Goal: Ask a question

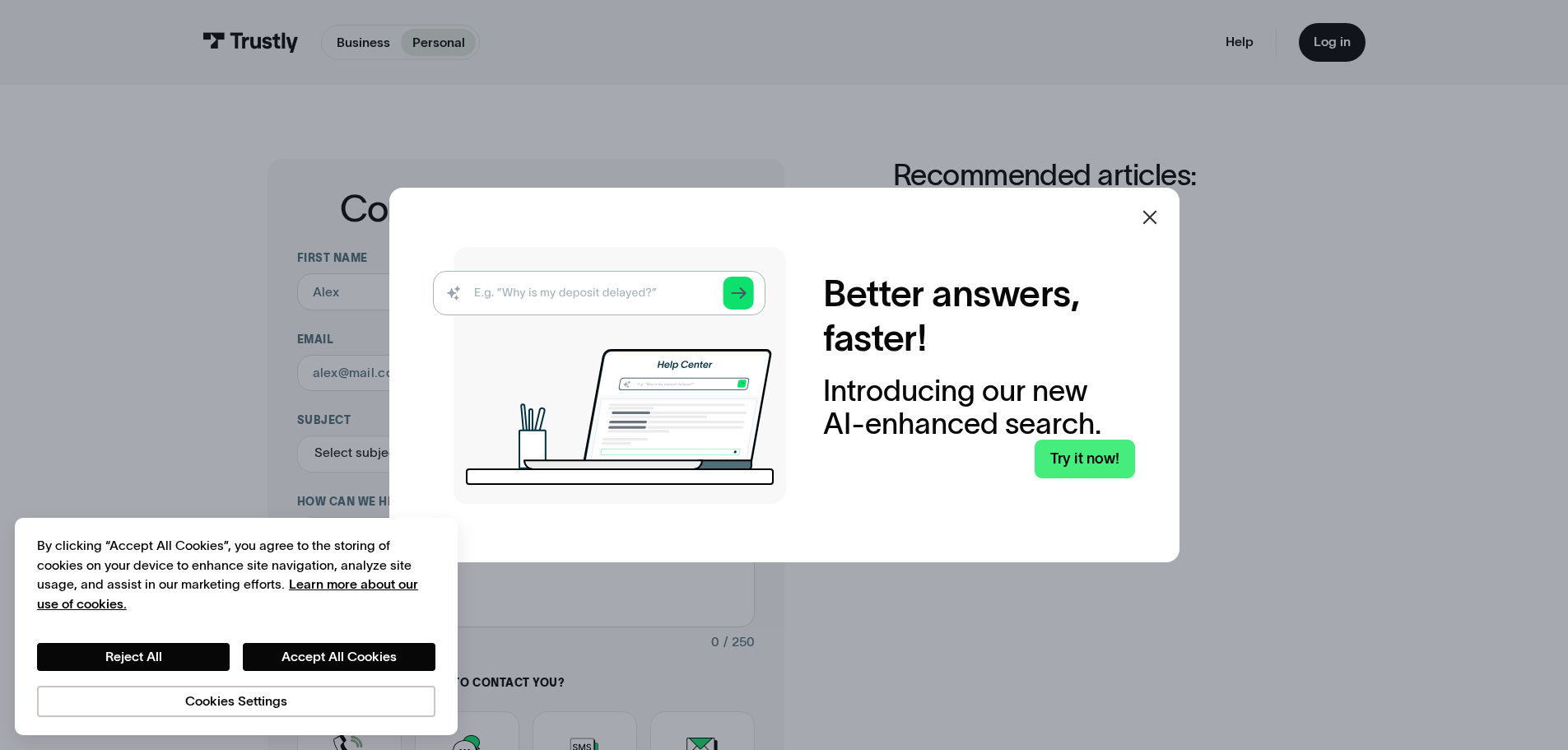
click at [688, 299] on img at bounding box center [609, 375] width 353 height 257
click at [1160, 224] on icon at bounding box center [1150, 217] width 20 height 20
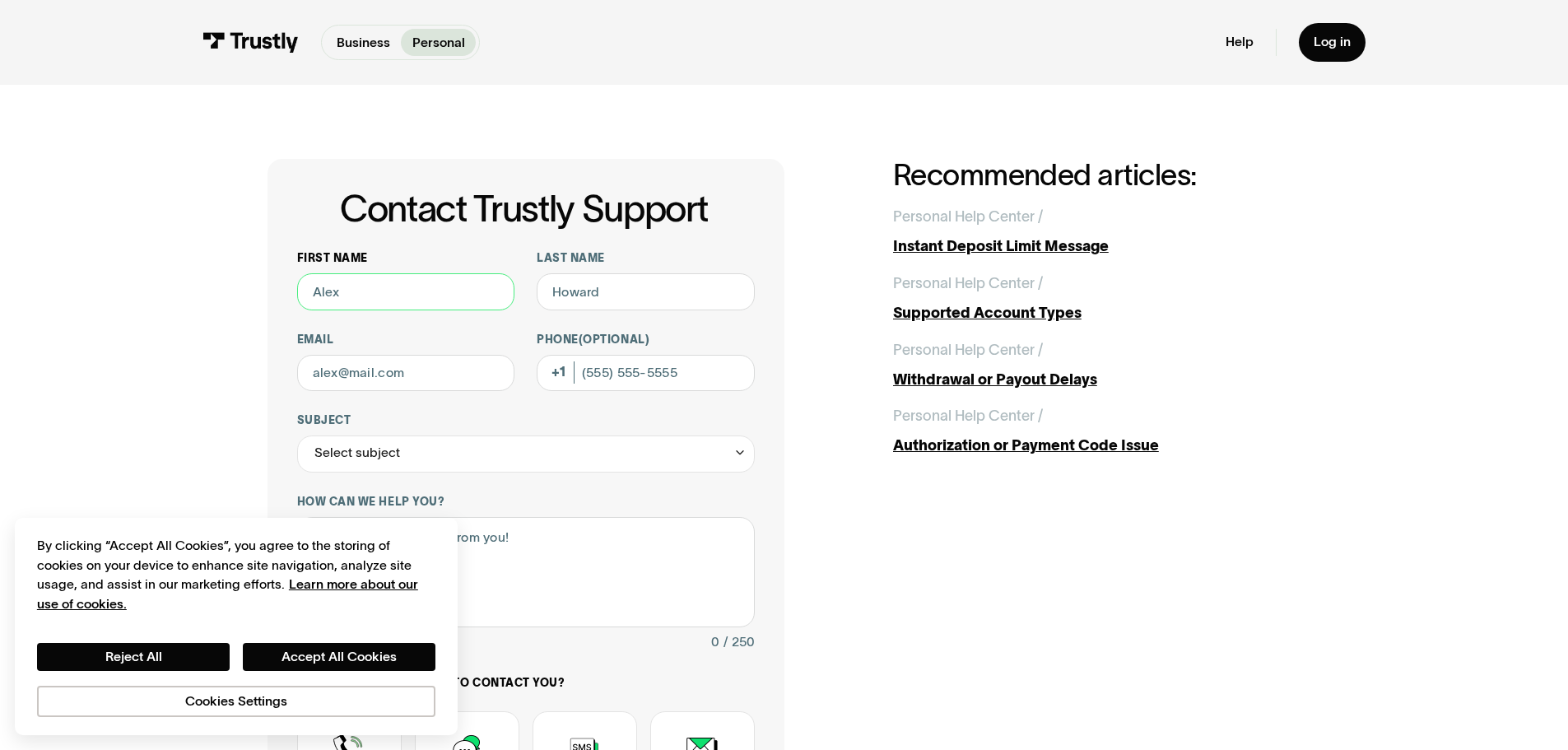
click at [443, 305] on input "First name" at bounding box center [406, 291] width 218 height 38
type input "Pedro"
drag, startPoint x: 562, startPoint y: 295, endPoint x: 554, endPoint y: 288, distance: 10.6
click at [562, 295] on input "Last name" at bounding box center [645, 291] width 218 height 38
type input "pina"
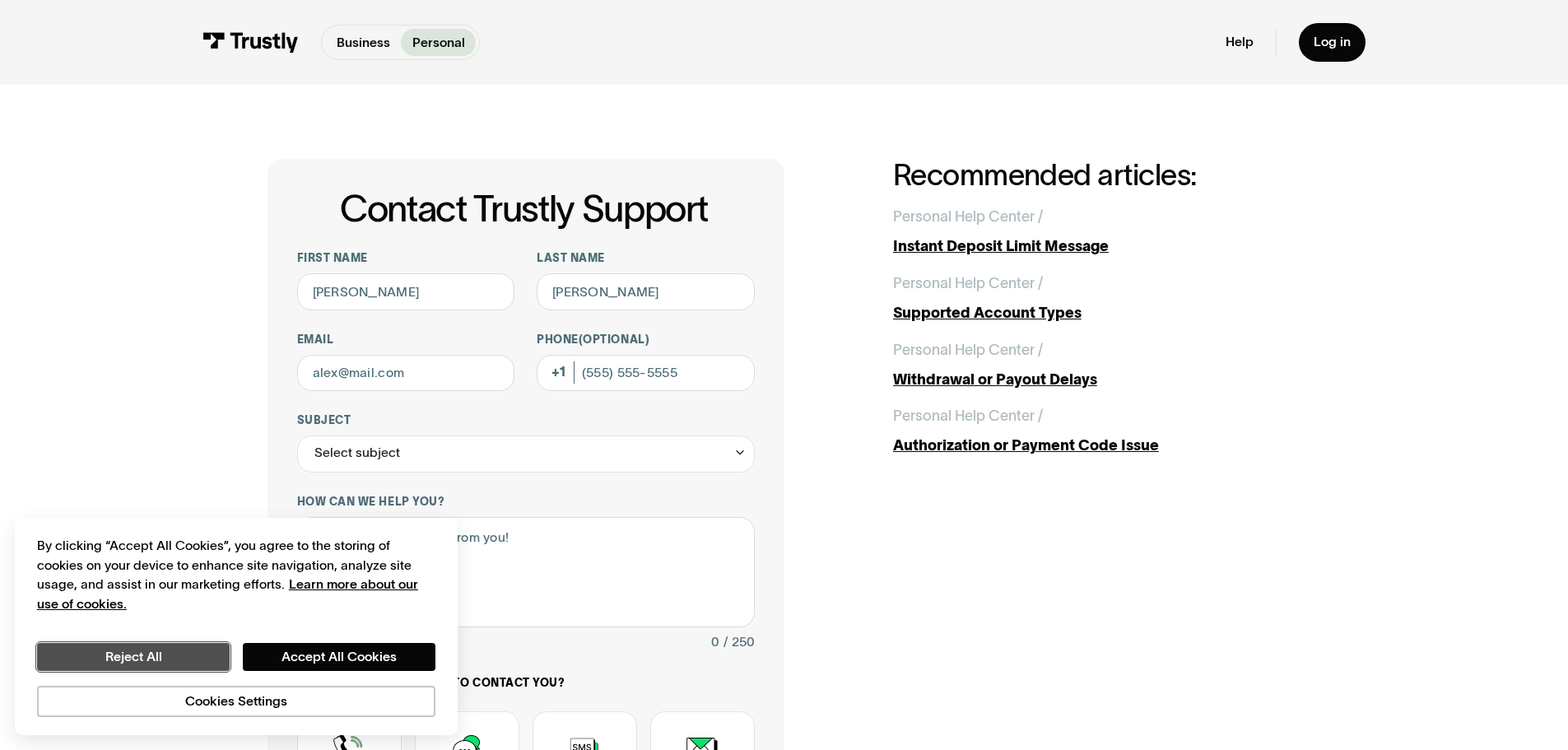
click at [153, 659] on button "Reject All" at bounding box center [134, 656] width 192 height 28
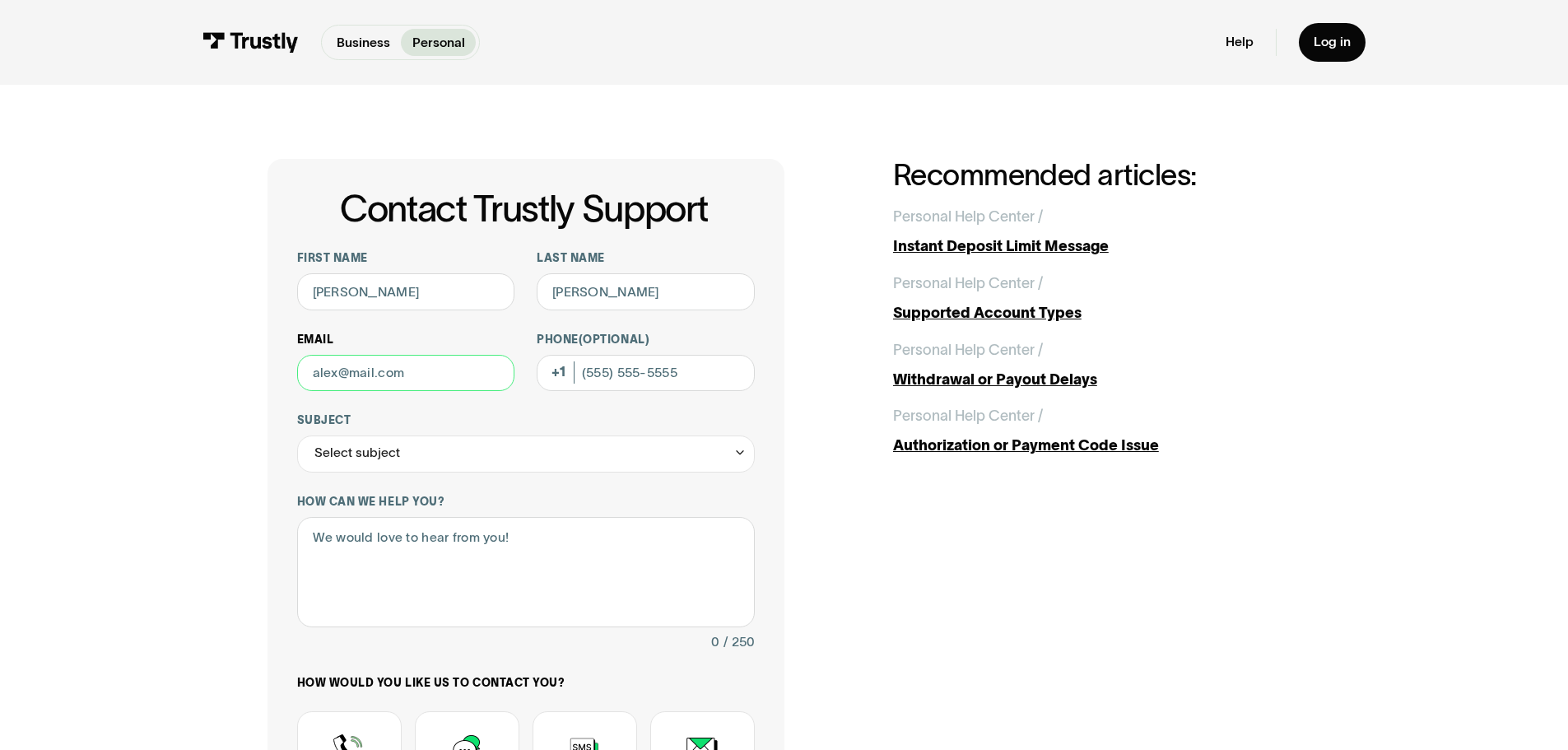
click at [448, 373] on input "Email" at bounding box center [406, 373] width 218 height 38
type input "mvpinamv@yahoo.com"
click at [631, 375] on input "Phone (Optional)" at bounding box center [645, 373] width 218 height 38
type input "(956) 458-8404"
click at [446, 465] on div "Select subject" at bounding box center [526, 454] width 458 height 38
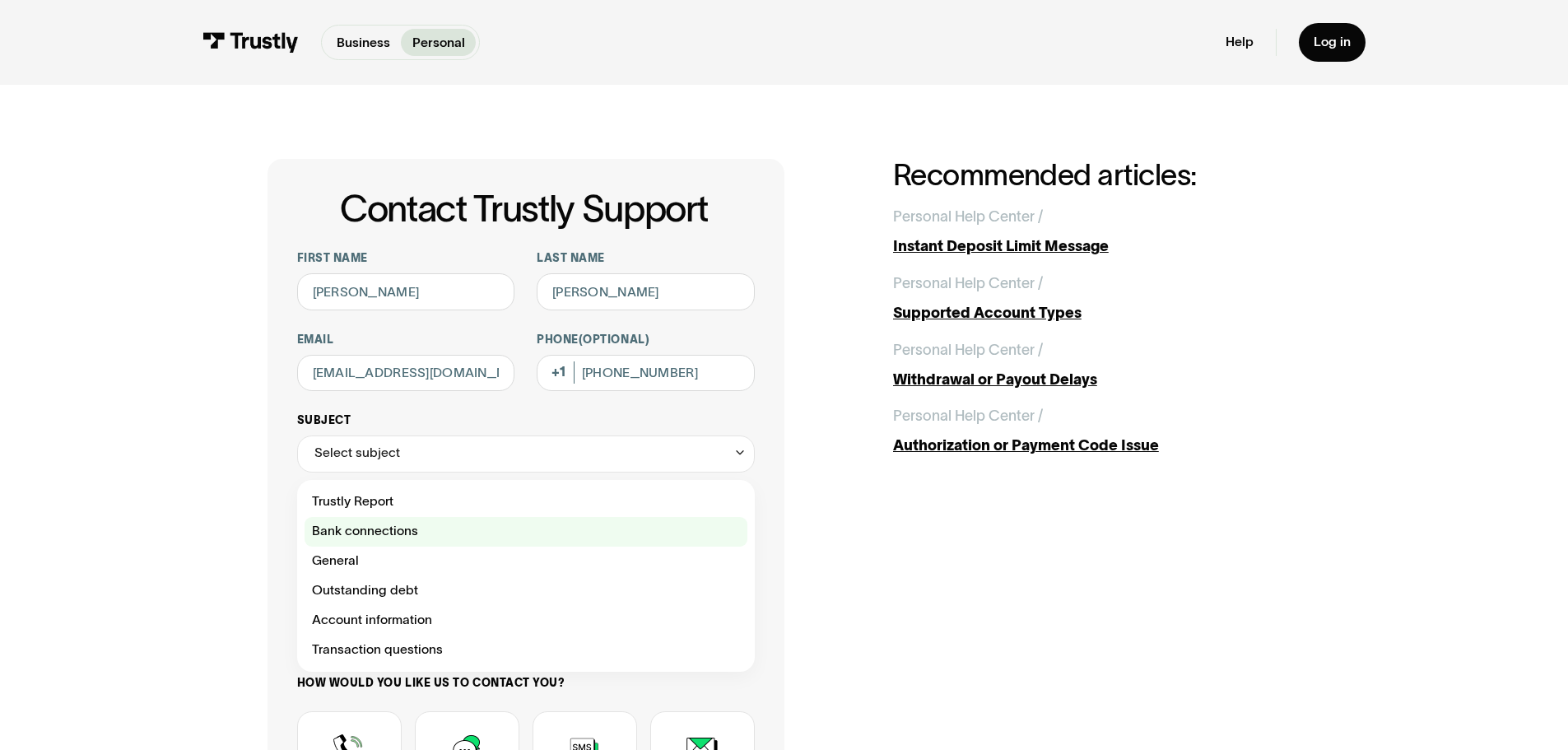
click at [412, 539] on div "Contact Trustly Support" at bounding box center [526, 531] width 443 height 30
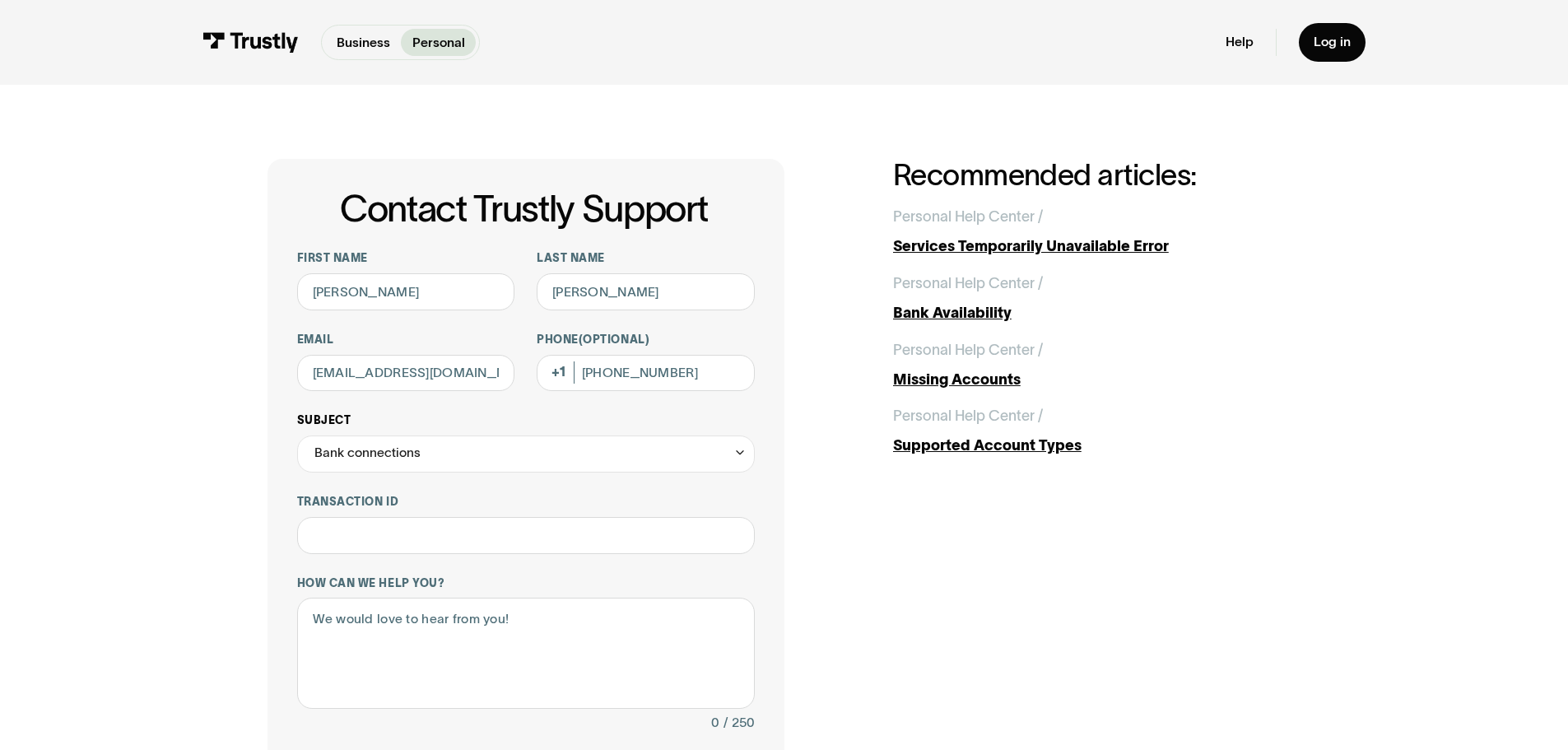
click at [477, 460] on div "Bank connections" at bounding box center [526, 454] width 458 height 38
click at [849, 527] on div "**********" at bounding box center [784, 619] width 1034 height 922
click at [526, 541] on input "Transaction ID" at bounding box center [526, 535] width 458 height 38
click at [516, 461] on div "Bank connections" at bounding box center [526, 454] width 458 height 38
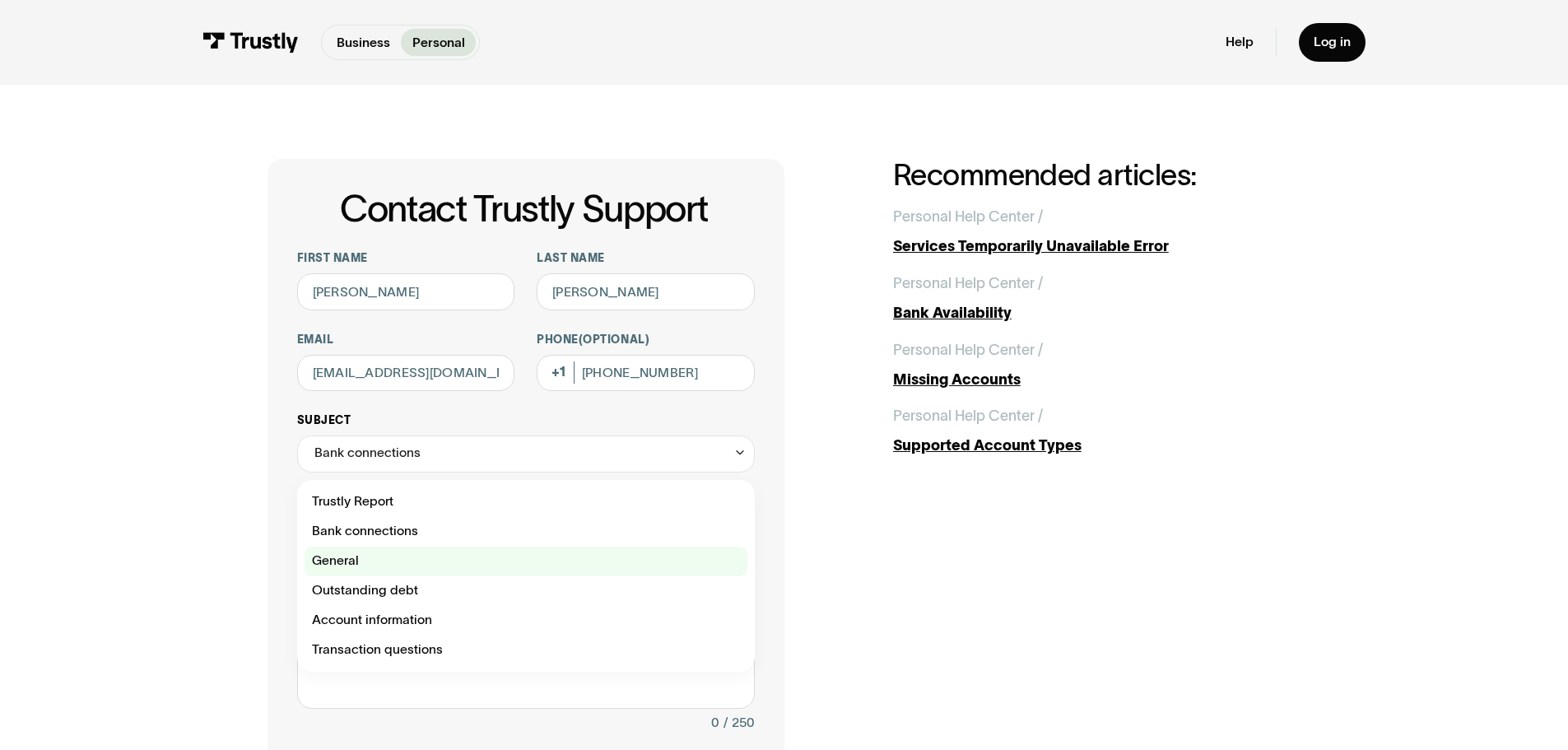
click at [473, 559] on div "Contact Trustly Support" at bounding box center [526, 561] width 443 height 30
type input "*******"
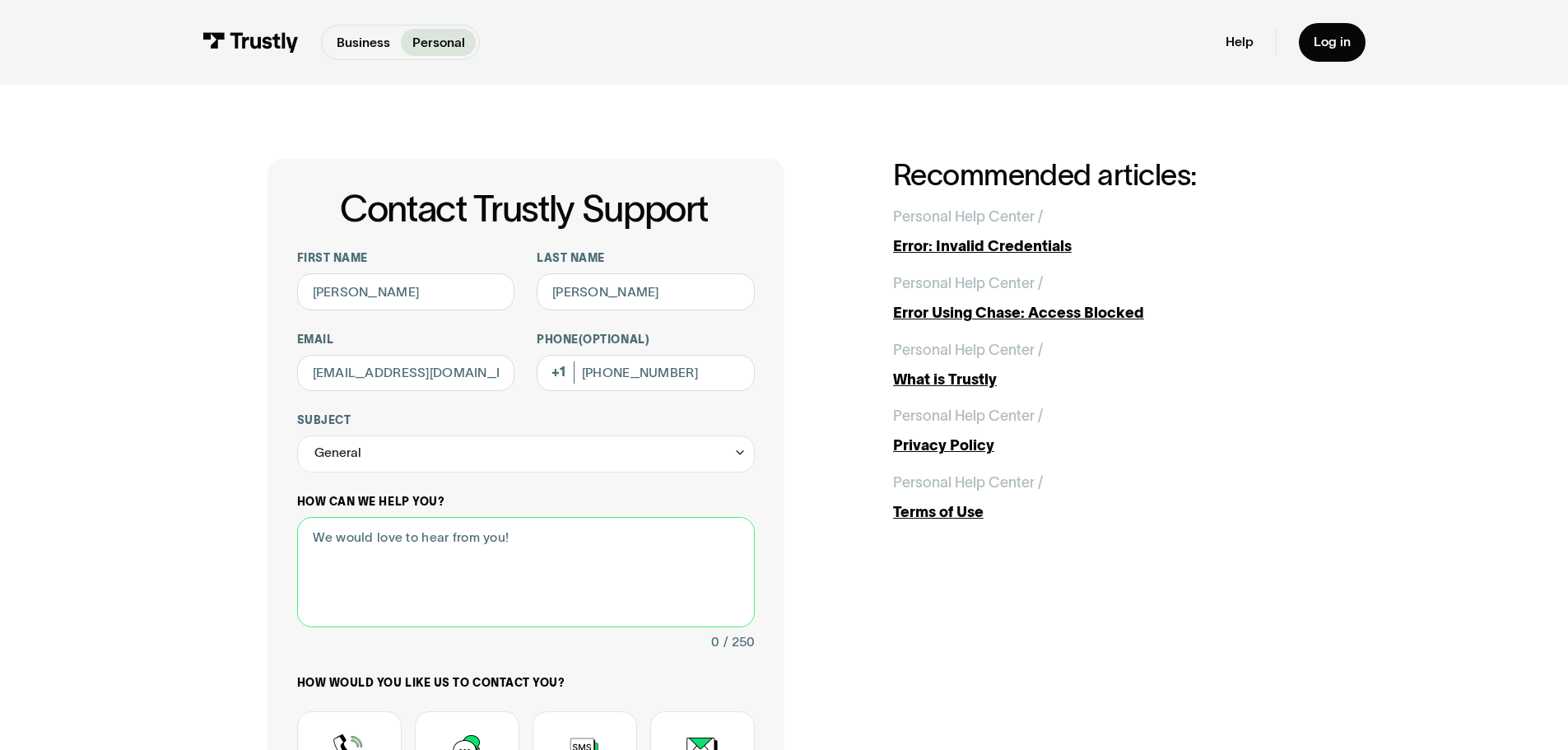
click at [462, 582] on textarea "How can we help you?" at bounding box center [526, 572] width 458 height 112
click at [551, 539] on textarea "When I try to connect my bank I get a eror message saying this" at bounding box center [526, 572] width 458 height 112
click at [705, 564] on textarea "When I try to connect my bank I get a error message saying this" at bounding box center [526, 572] width 458 height 112
paste textarea "Sorry, your account cannot be used at this time. Please use another payment met…"
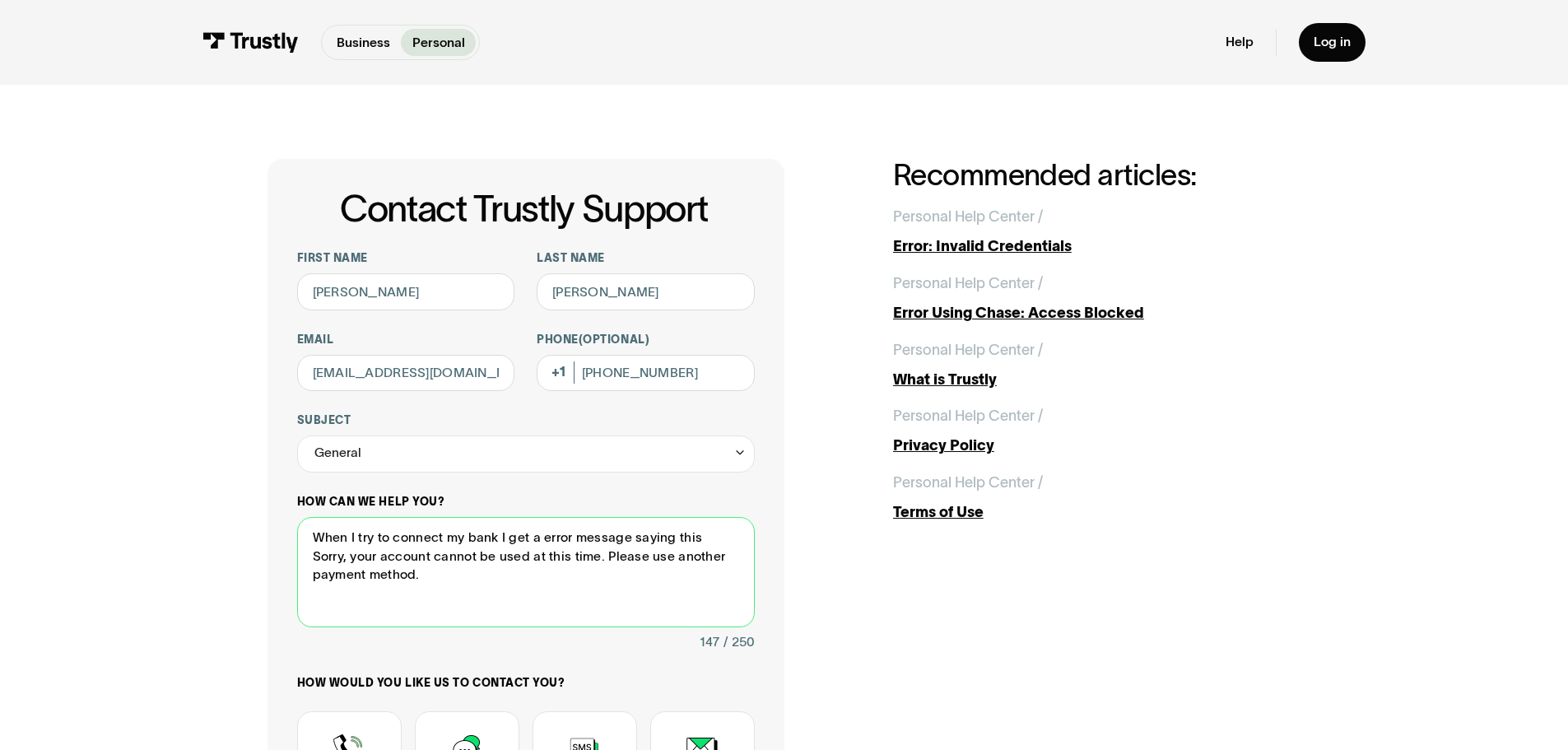
click at [391, 588] on textarea "When I try to connect my bank I get a error message saying this Sorry, your acc…" at bounding box center [526, 572] width 458 height 112
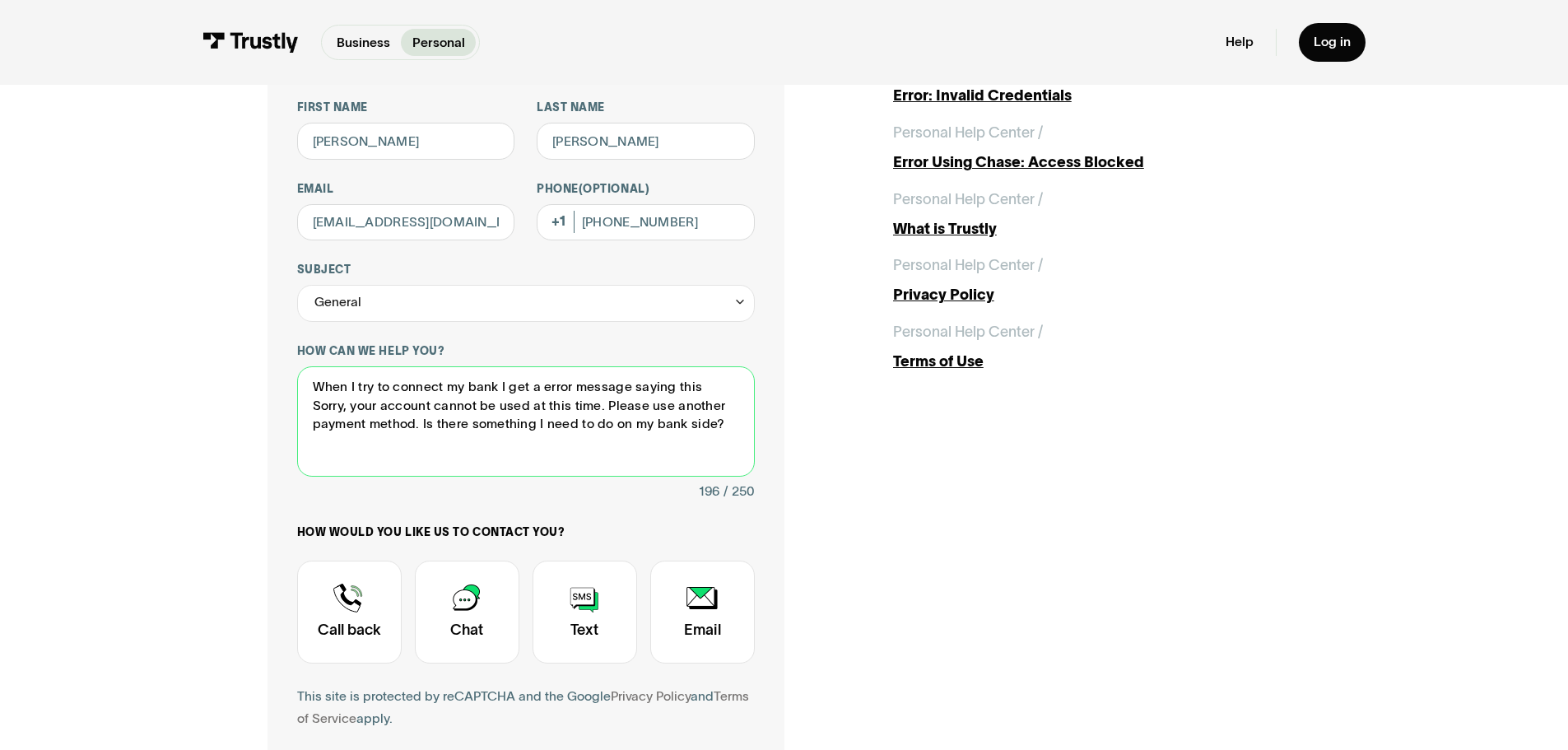
scroll to position [164, 0]
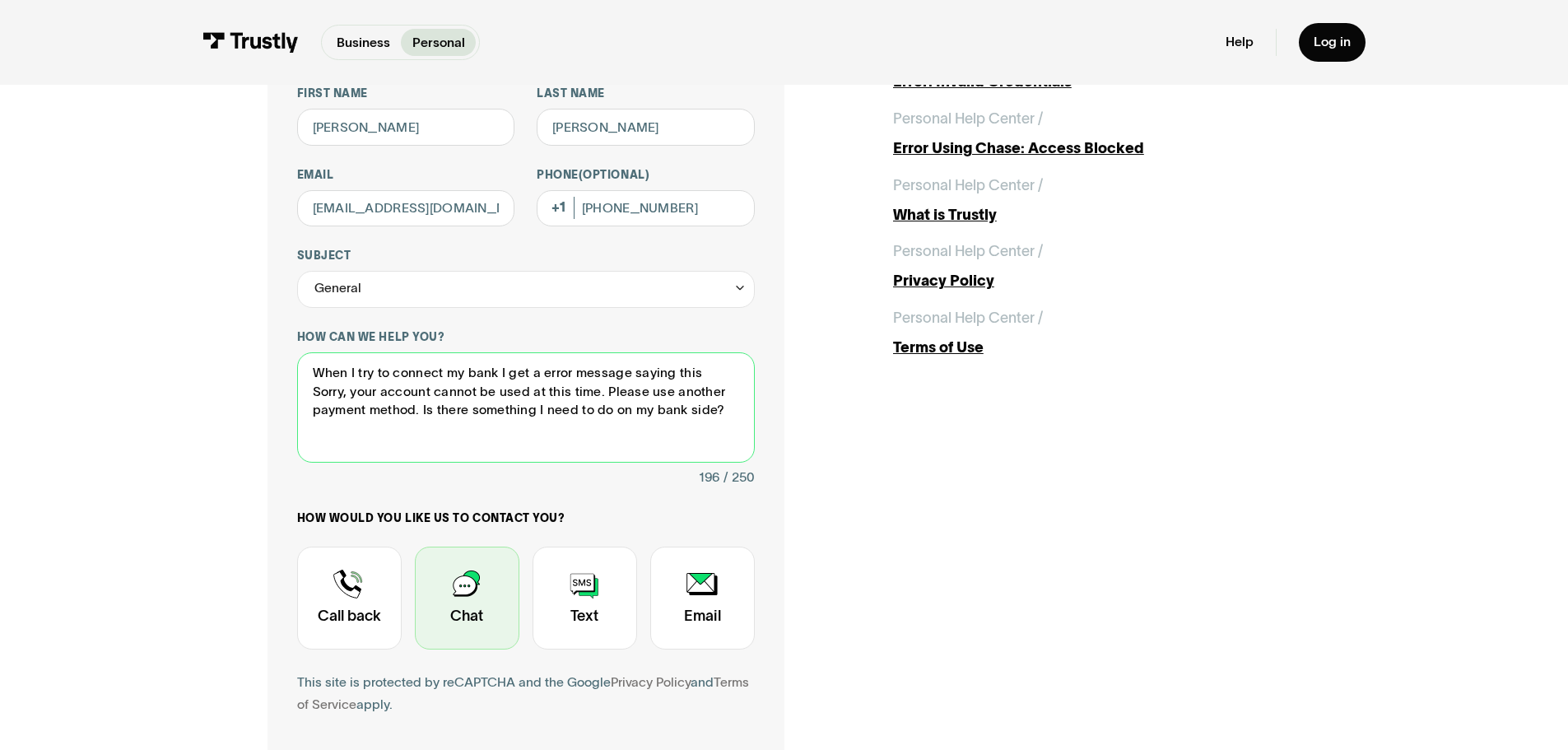
type textarea "When I try to connect my bank I get a error message saying this Sorry, your acc…"
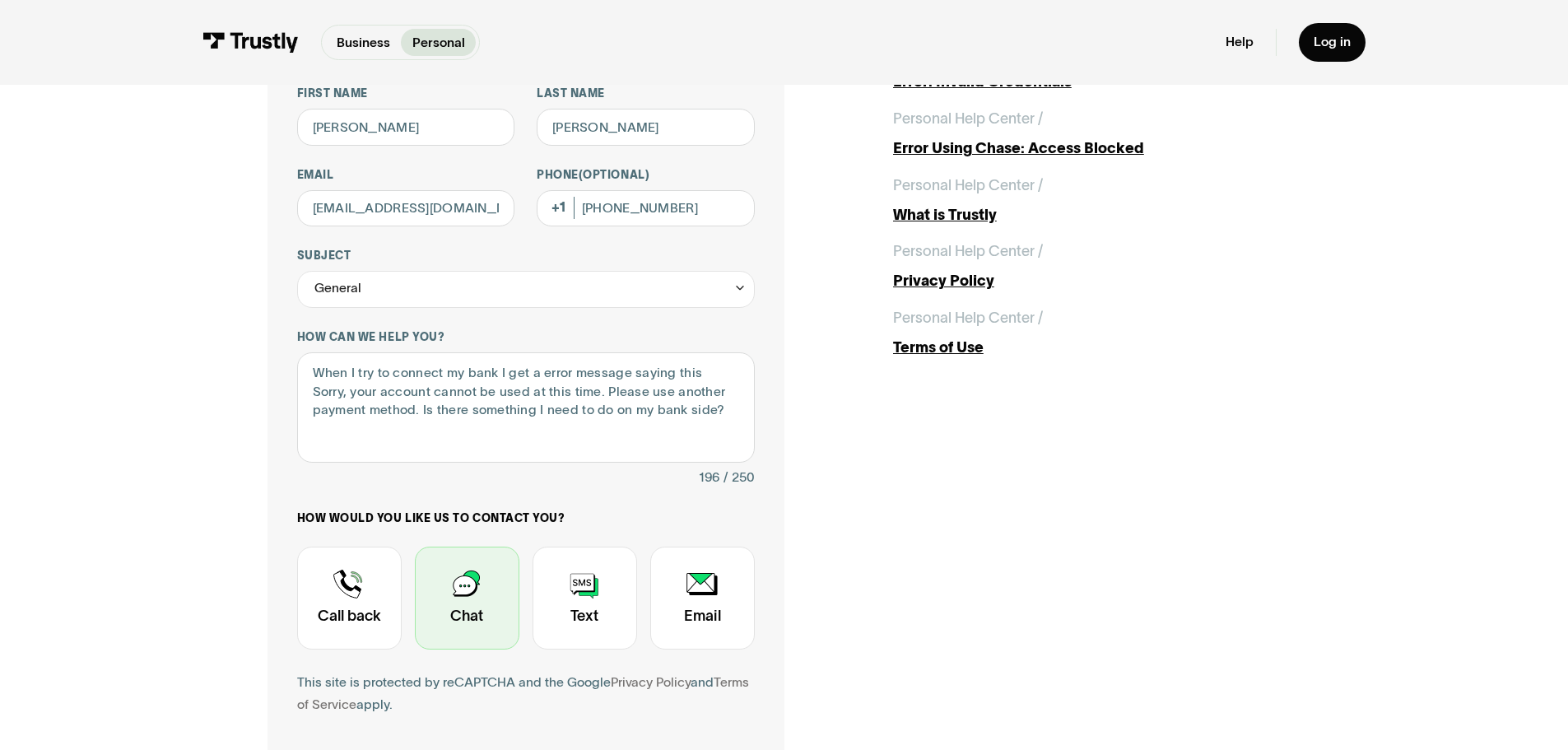
click at [497, 600] on div "Contact Trustly Support" at bounding box center [467, 597] width 105 height 103
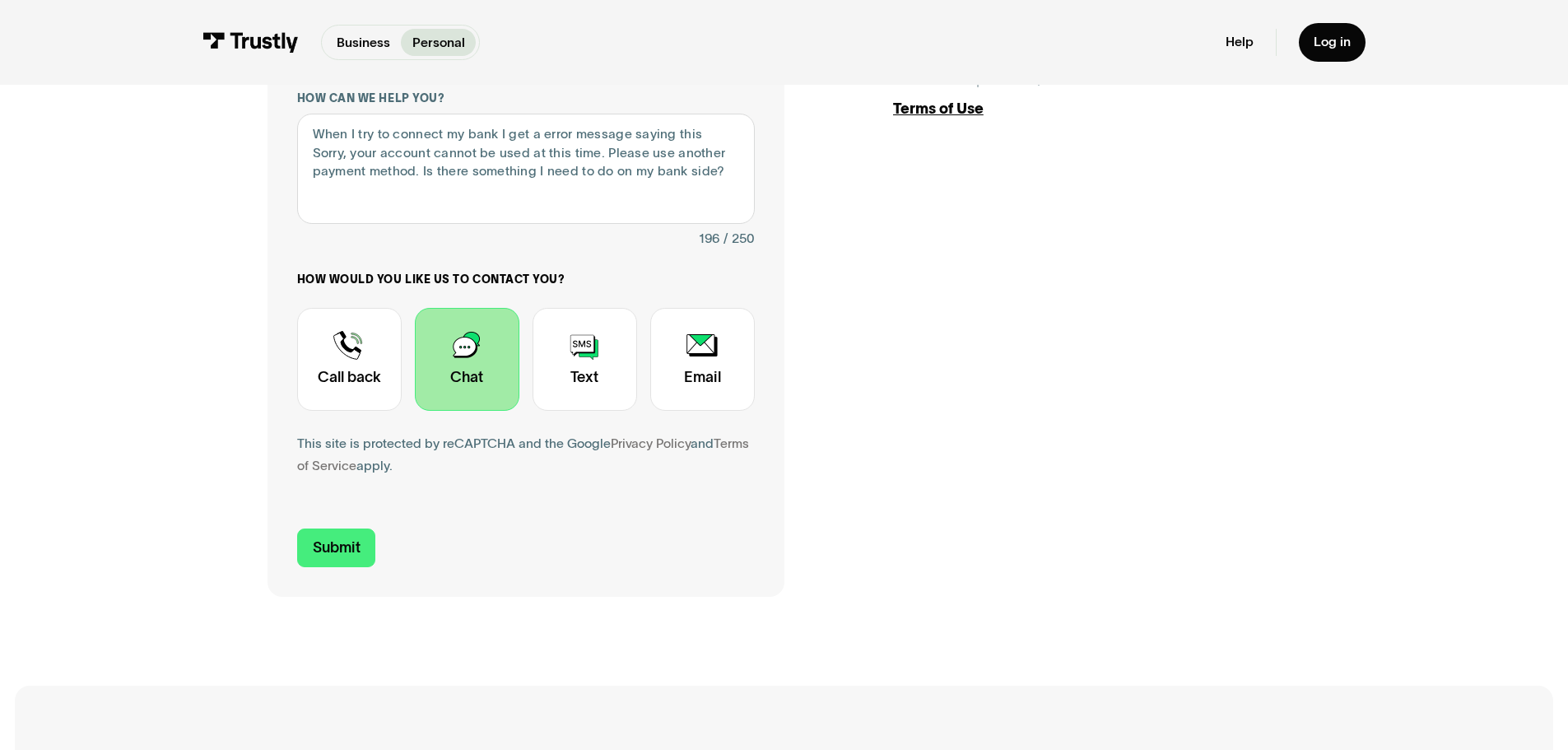
scroll to position [412, 0]
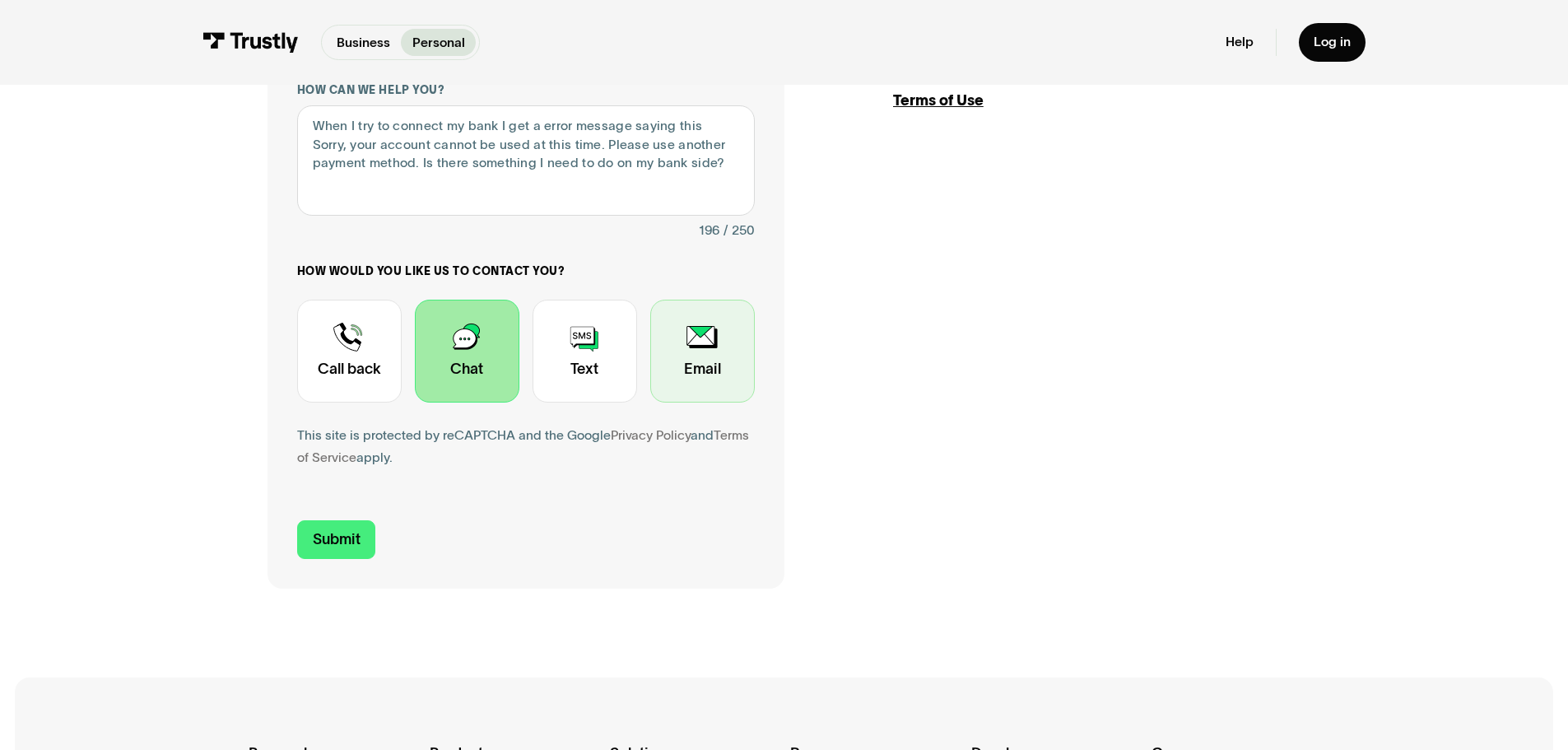
click at [665, 368] on div "Contact Trustly Support" at bounding box center [702, 351] width 105 height 103
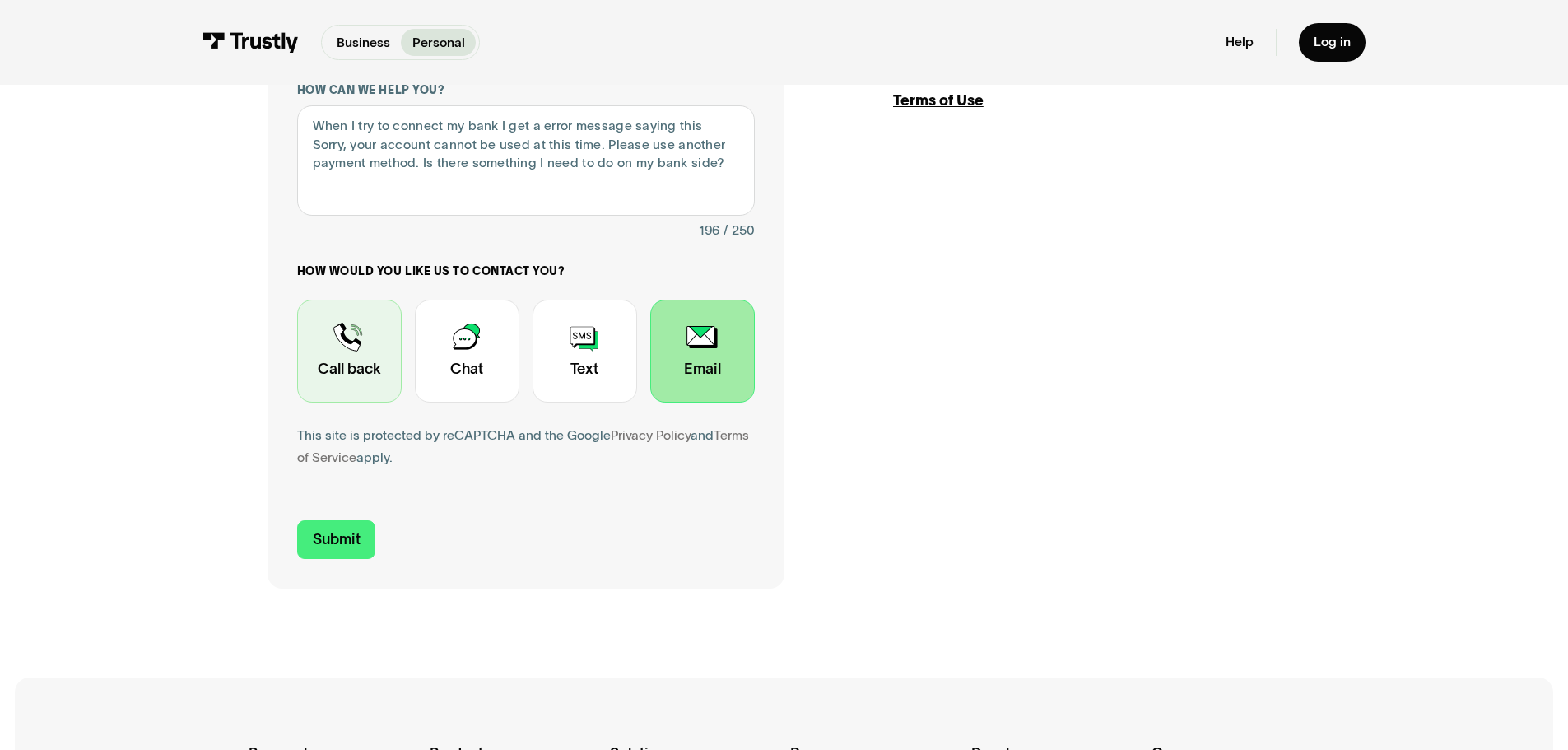
click at [334, 345] on div "Contact Trustly Support" at bounding box center [349, 351] width 105 height 103
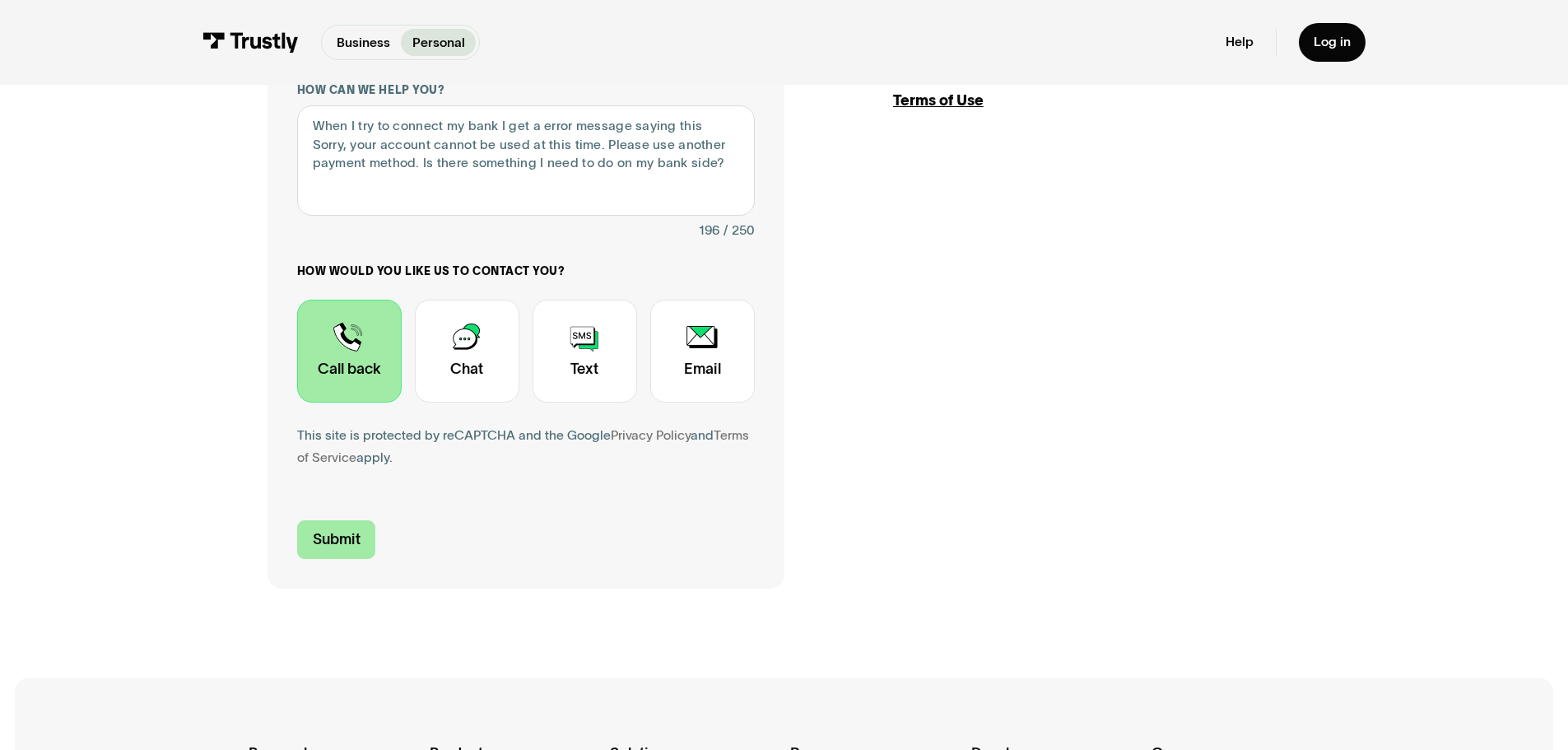
click at [335, 532] on input "Submit" at bounding box center [337, 539] width 79 height 38
type input "+19564588404"
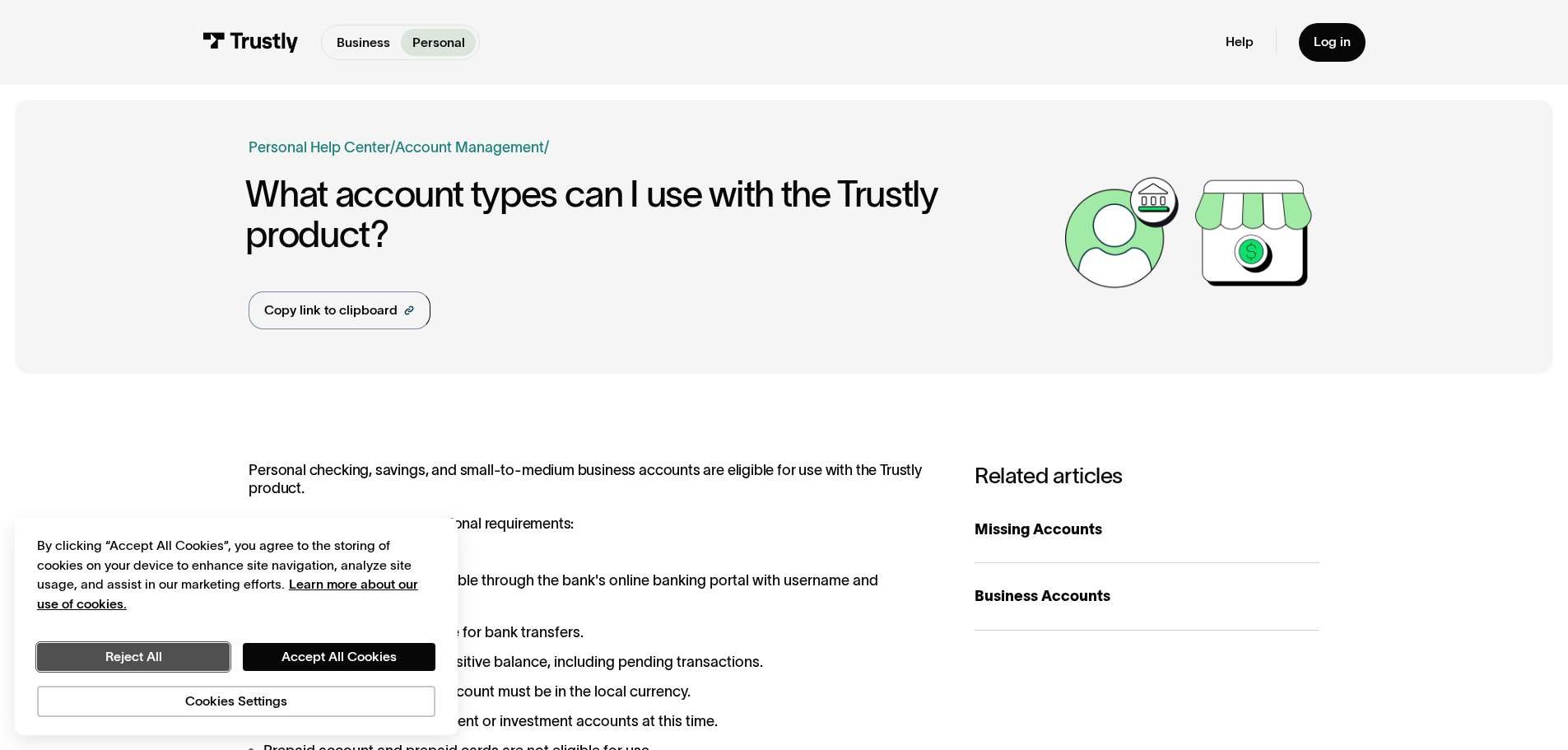
click at [132, 665] on button "Reject All" at bounding box center [134, 656] width 192 height 28
